Goal: Information Seeking & Learning: Compare options

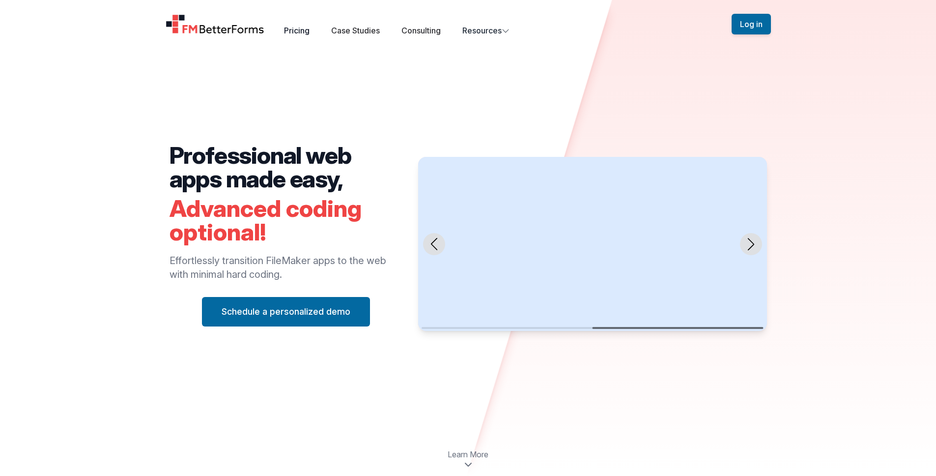
click at [300, 27] on link "Pricing" at bounding box center [297, 31] width 26 height 10
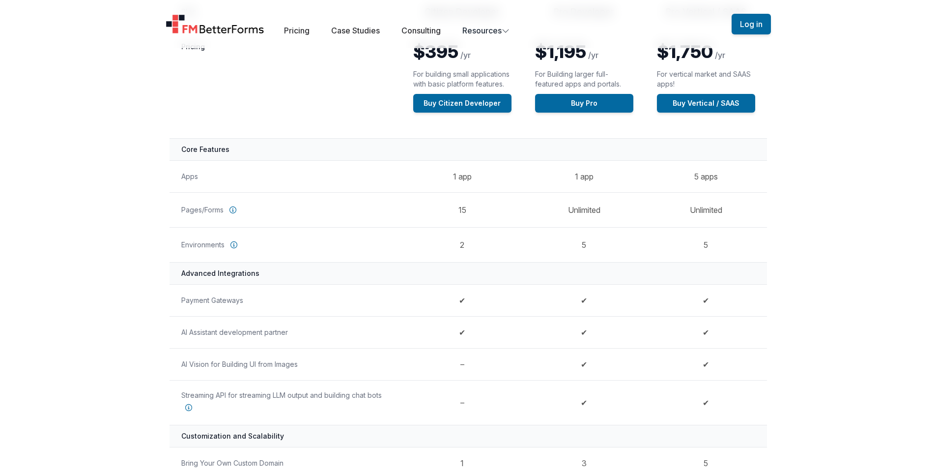
scroll to position [178, 0]
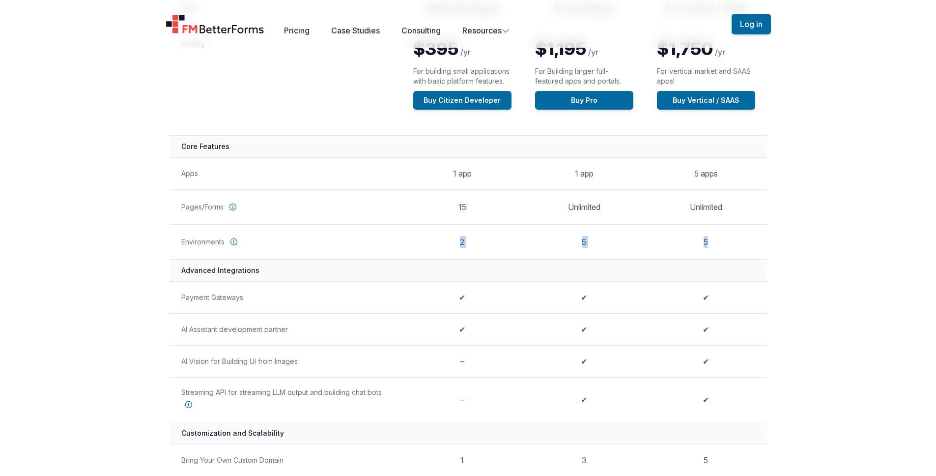
drag, startPoint x: 720, startPoint y: 246, endPoint x: 257, endPoint y: 237, distance: 463.2
click at [257, 237] on tr "Environments 2 5 5" at bounding box center [469, 241] width 598 height 35
drag, startPoint x: 673, startPoint y: 240, endPoint x: 720, endPoint y: 248, distance: 47.0
click at [680, 242] on td "5" at bounding box center [706, 241] width 122 height 35
drag, startPoint x: 718, startPoint y: 245, endPoint x: 707, endPoint y: 246, distance: 10.4
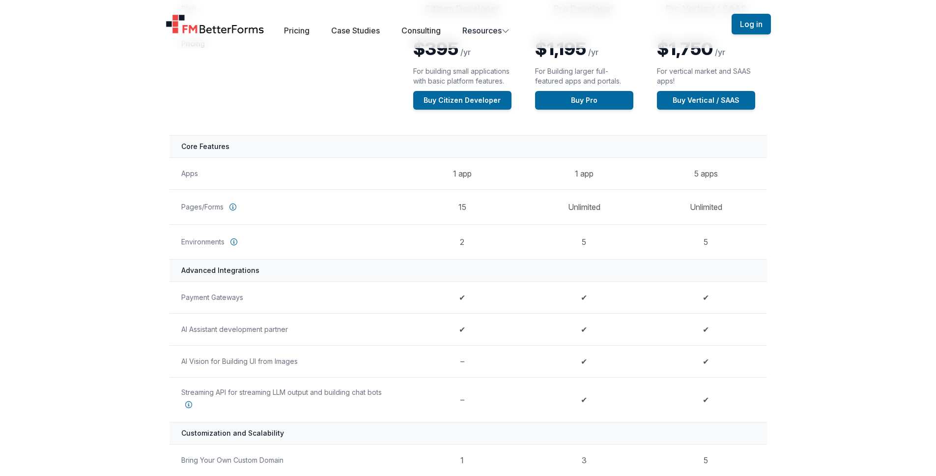
click at [707, 246] on td "5" at bounding box center [706, 241] width 122 height 35
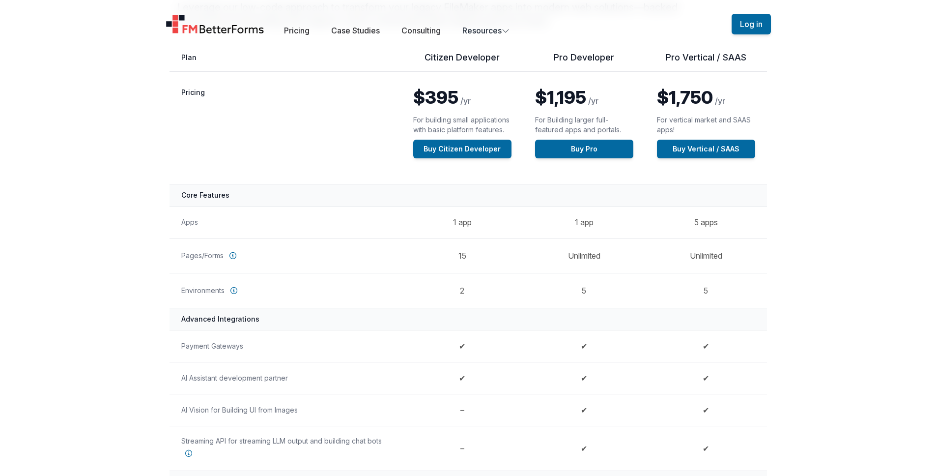
scroll to position [127, 0]
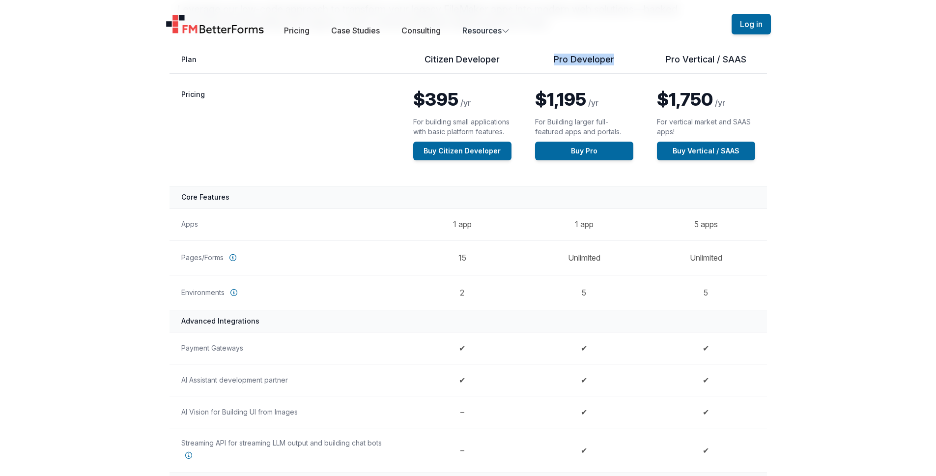
drag, startPoint x: 632, startPoint y: 62, endPoint x: 574, endPoint y: 61, distance: 58.0
click at [552, 58] on th "Pro Developer" at bounding box center [585, 64] width 122 height 20
click at [603, 60] on th "Pro Developer" at bounding box center [585, 64] width 122 height 20
drag, startPoint x: 610, startPoint y: 65, endPoint x: 538, endPoint y: 63, distance: 71.3
click at [538, 63] on th "Pro Developer" at bounding box center [585, 64] width 122 height 20
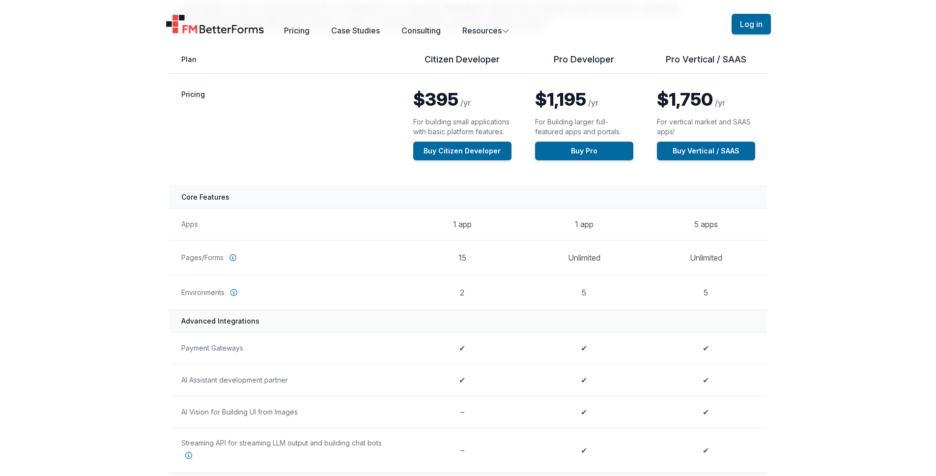
drag, startPoint x: 720, startPoint y: 53, endPoint x: 682, endPoint y: 86, distance: 49.9
click at [679, 57] on th "Pro Vertical / SAAS" at bounding box center [706, 64] width 122 height 20
click at [585, 241] on td "Unlimited" at bounding box center [585, 257] width 122 height 35
click at [591, 222] on td "1 app" at bounding box center [585, 224] width 122 height 32
drag, startPoint x: 588, startPoint y: 222, endPoint x: 570, endPoint y: 221, distance: 17.7
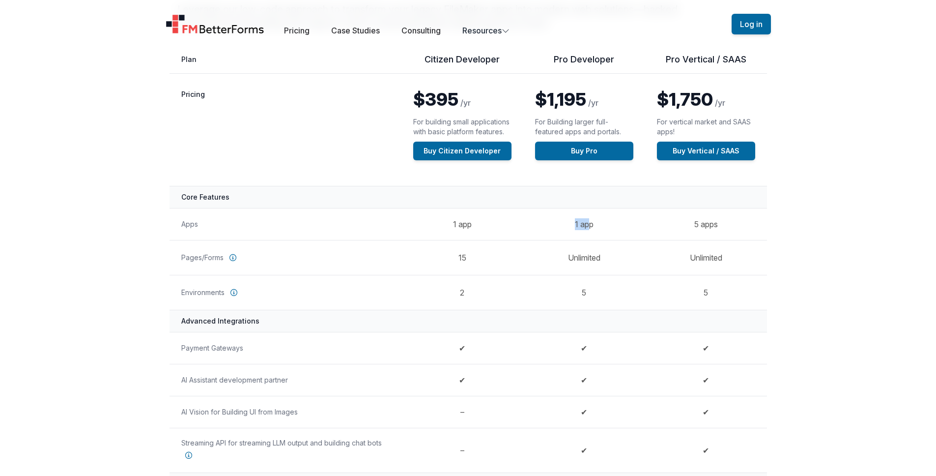
click at [565, 220] on td "1 app" at bounding box center [585, 224] width 122 height 32
drag, startPoint x: 706, startPoint y: 224, endPoint x: 731, endPoint y: 226, distance: 25.6
click at [731, 226] on td "5 apps" at bounding box center [706, 224] width 122 height 32
click at [587, 291] on td "5" at bounding box center [585, 292] width 122 height 35
click at [583, 294] on td "5" at bounding box center [585, 292] width 122 height 35
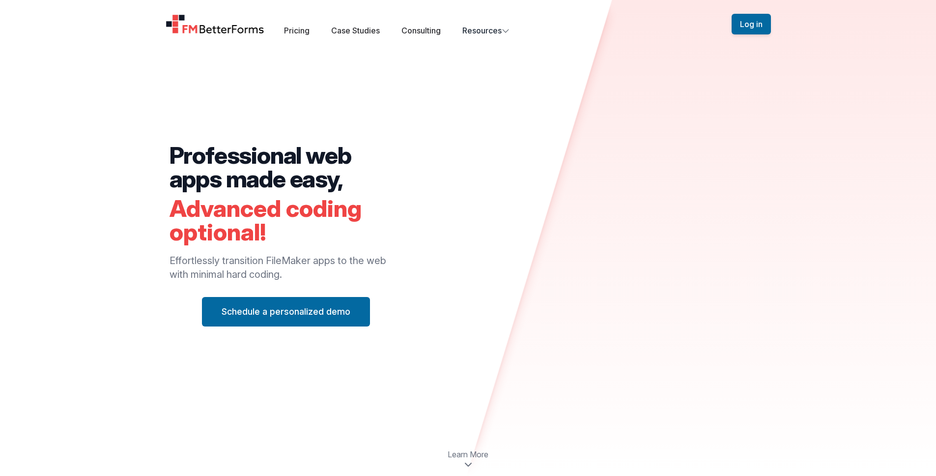
click at [285, 28] on div "Open main menu Pricing Case Studies Consulting Resources" at bounding box center [449, 24] width 566 height 25
click at [294, 29] on link "Pricing" at bounding box center [297, 31] width 26 height 10
